Goal: Information Seeking & Learning: Learn about a topic

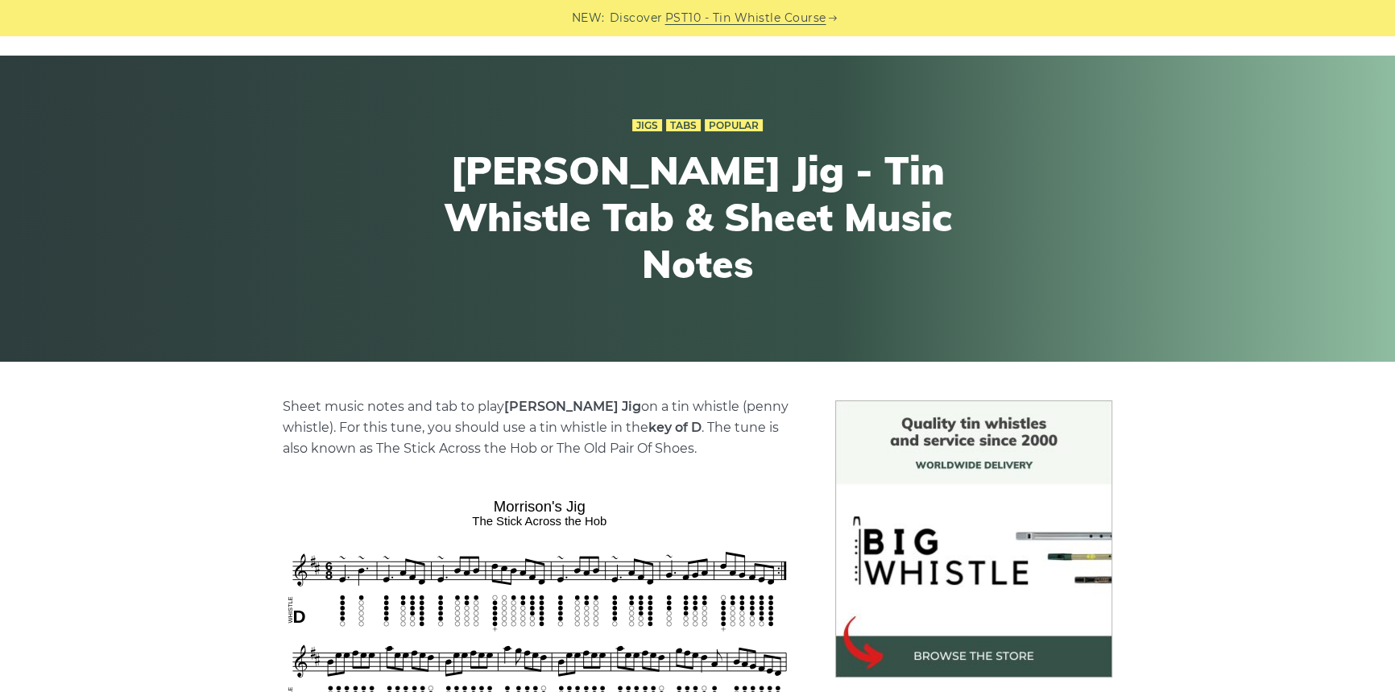
scroll to position [512, 0]
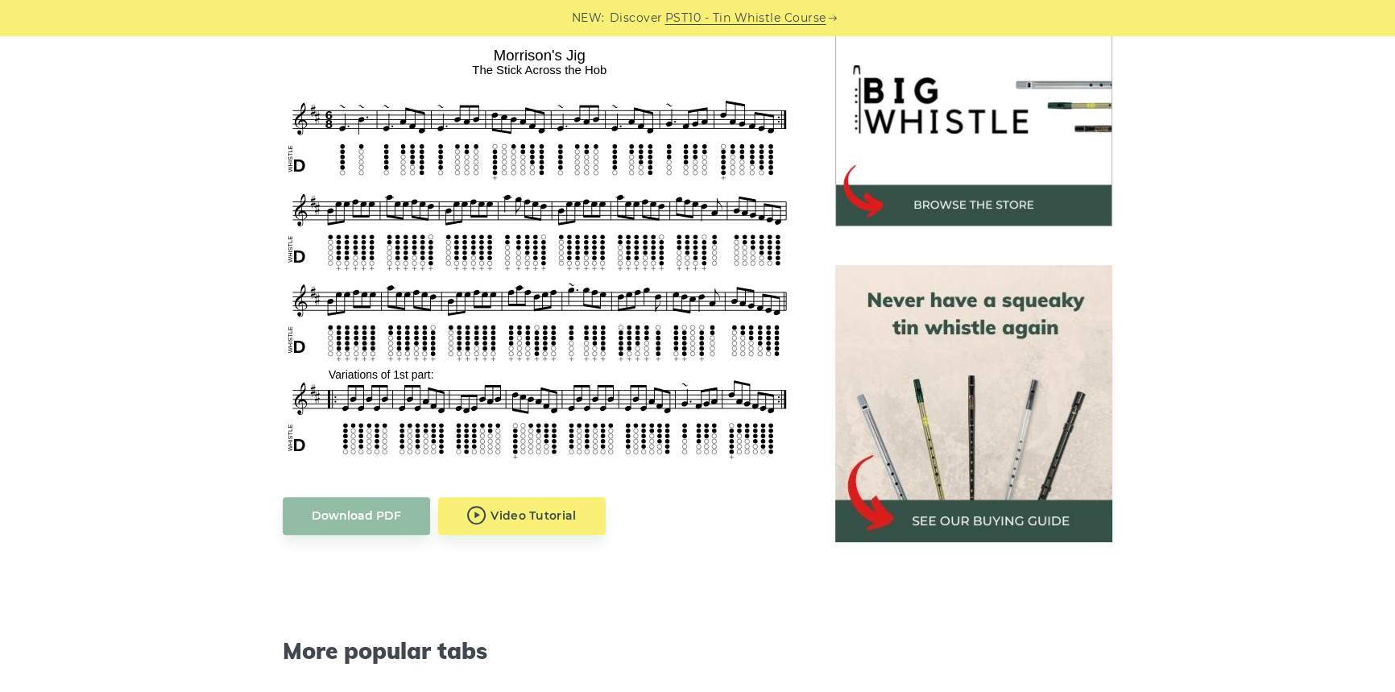
click at [543, 266] on img at bounding box center [540, 252] width 514 height 423
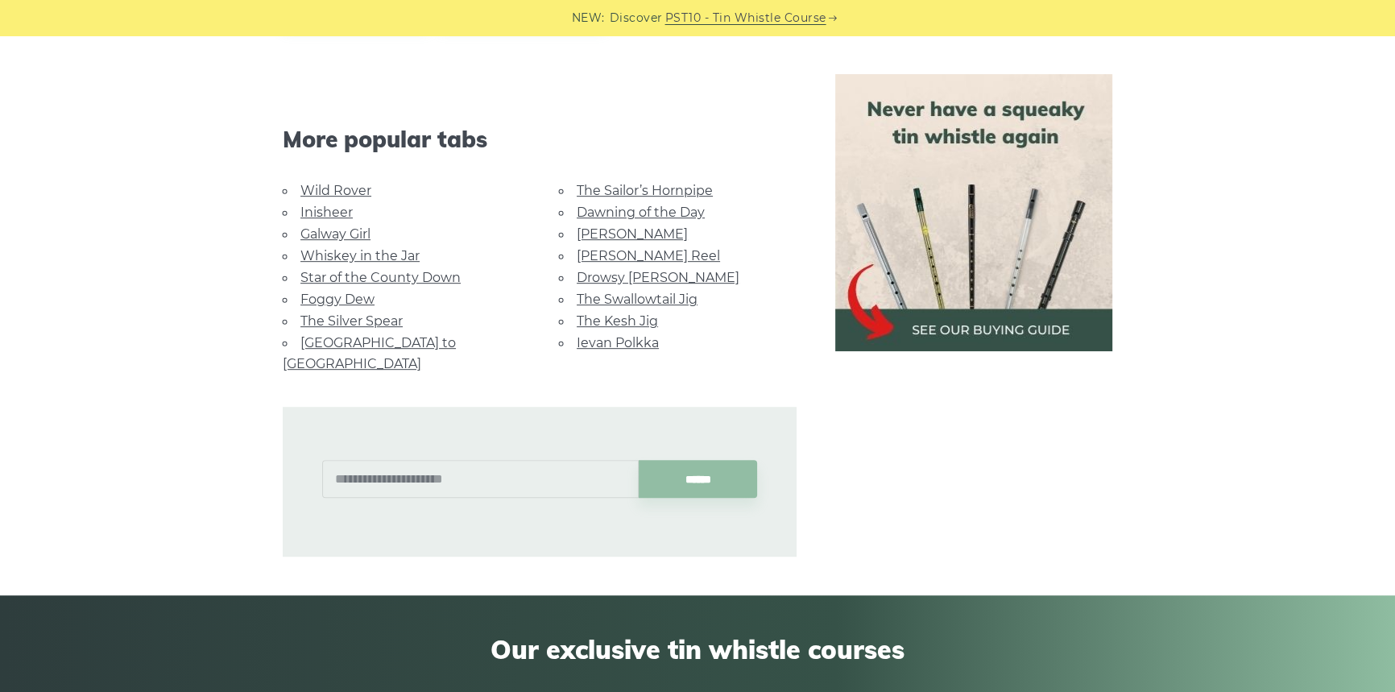
scroll to position [1025, 0]
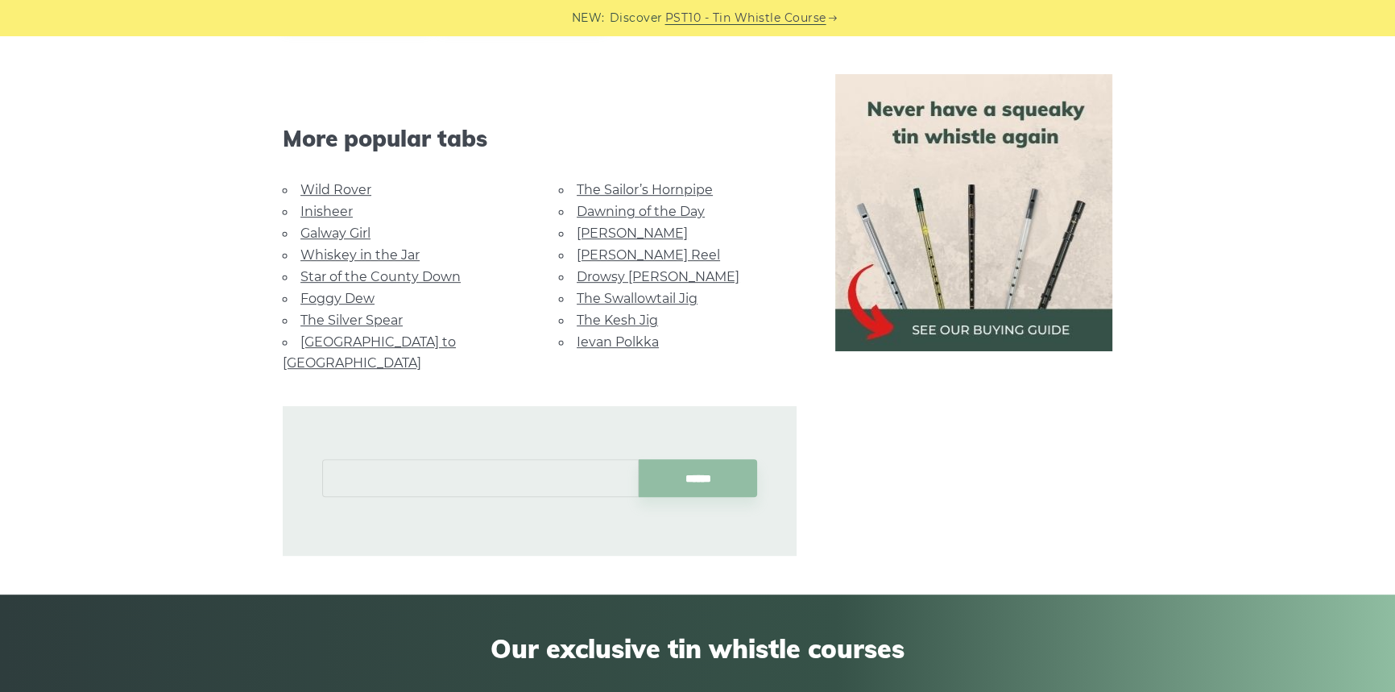
click at [497, 459] on input "text" at bounding box center [480, 478] width 317 height 38
click at [639, 459] on input "******" at bounding box center [698, 478] width 119 height 38
click at [396, 491] on li "Banish Misfortune" at bounding box center [481, 493] width 296 height 19
type input "**********"
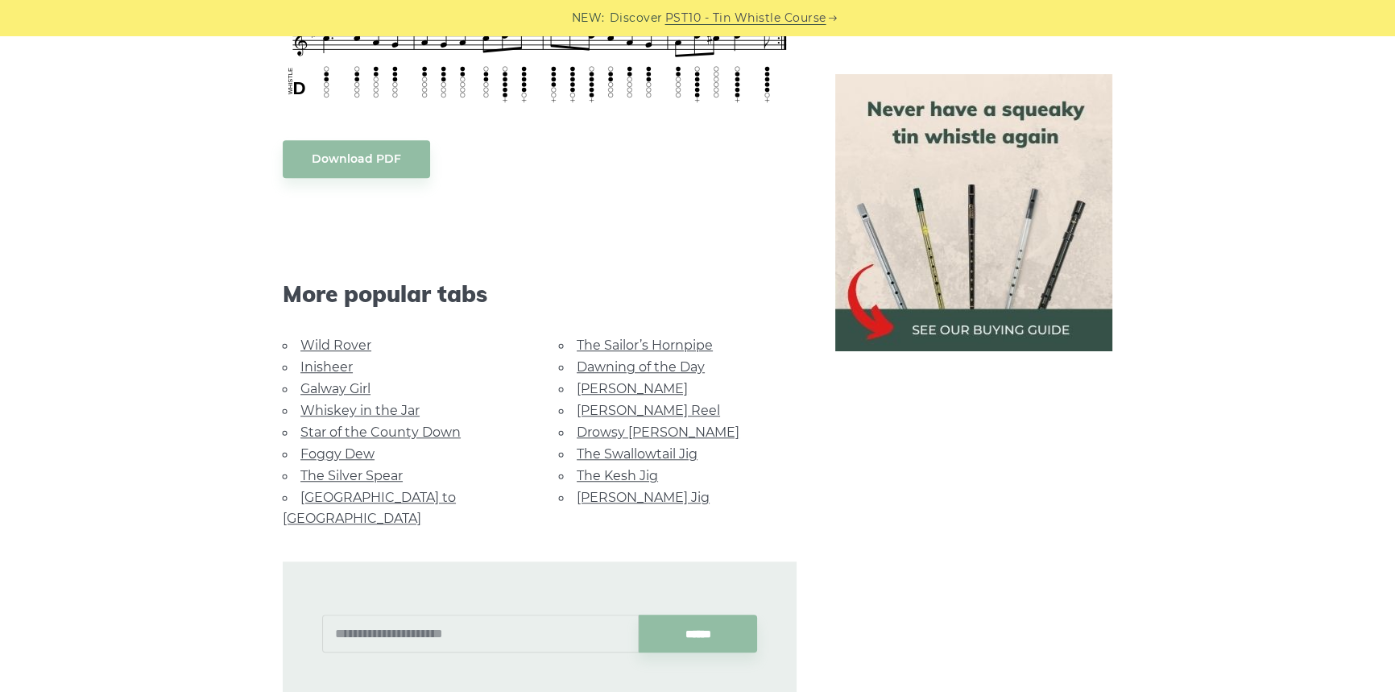
scroll to position [1611, 0]
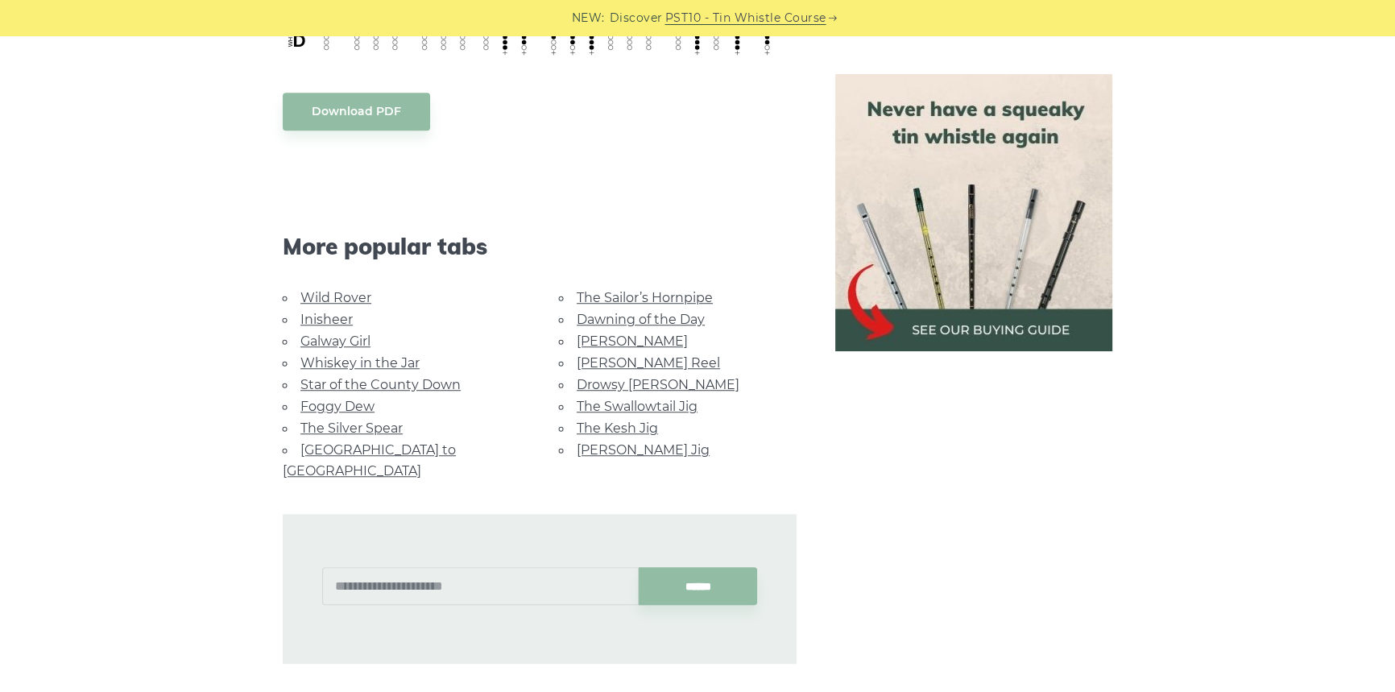
click at [399, 458] on li "Rocky Road to Dublin" at bounding box center [402, 460] width 238 height 43
click at [405, 445] on link "Rocky Road to Dublin" at bounding box center [369, 460] width 173 height 36
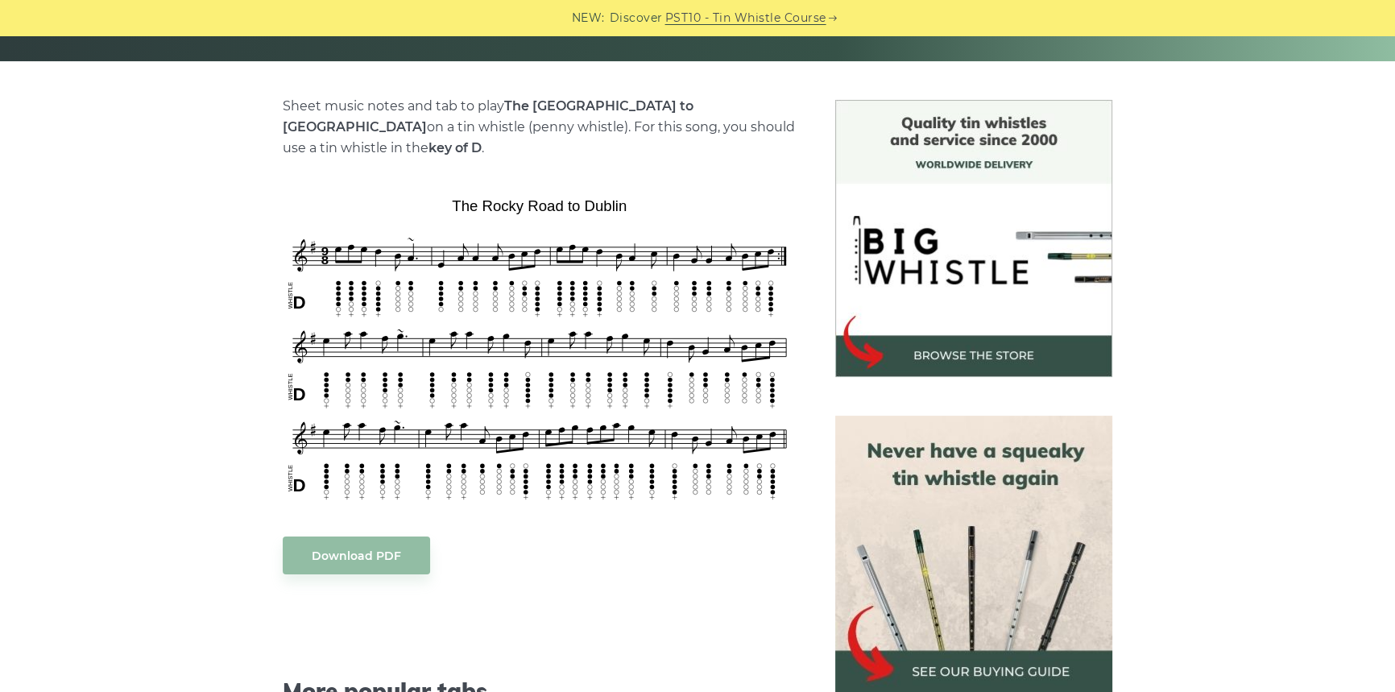
scroll to position [366, 0]
